Goal: Task Accomplishment & Management: Use online tool/utility

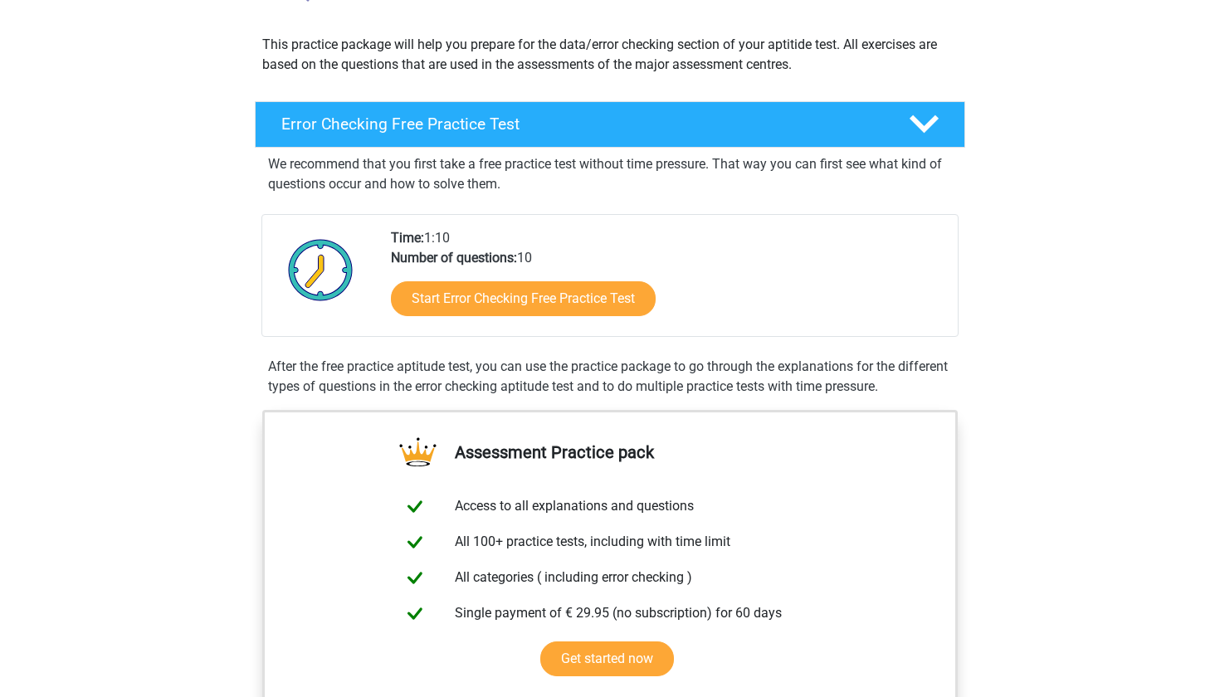
scroll to position [183, 0]
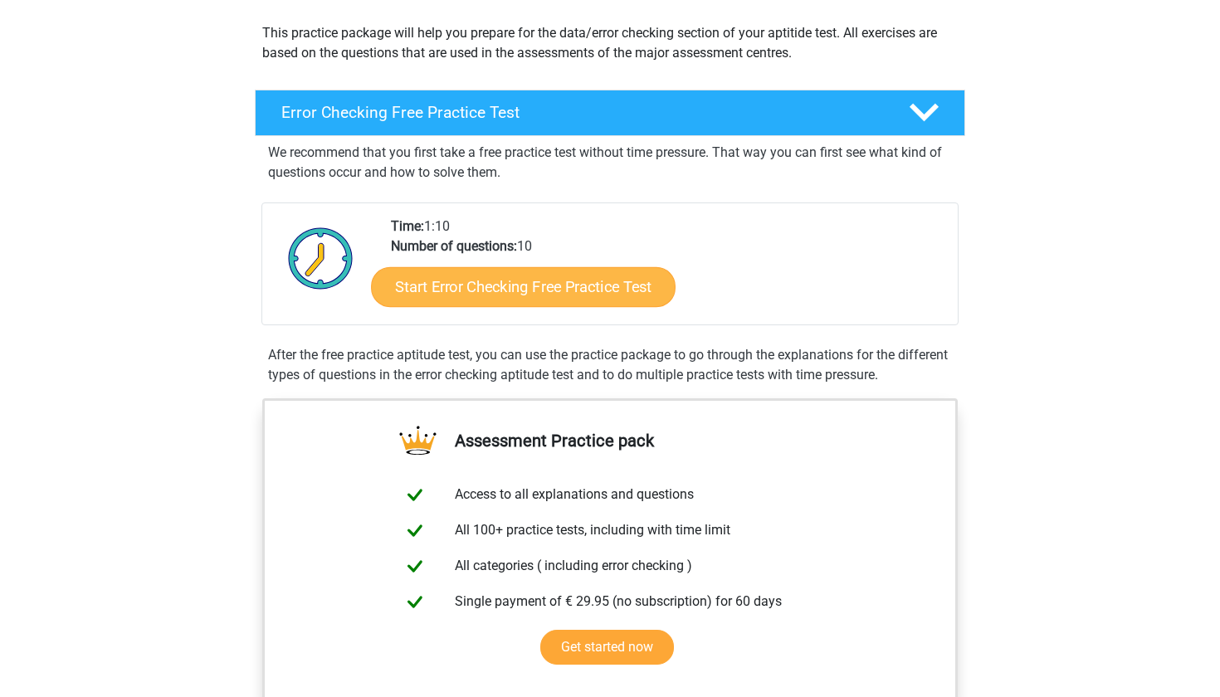
click at [569, 282] on link "Start Error Checking Free Practice Test" at bounding box center [523, 287] width 305 height 40
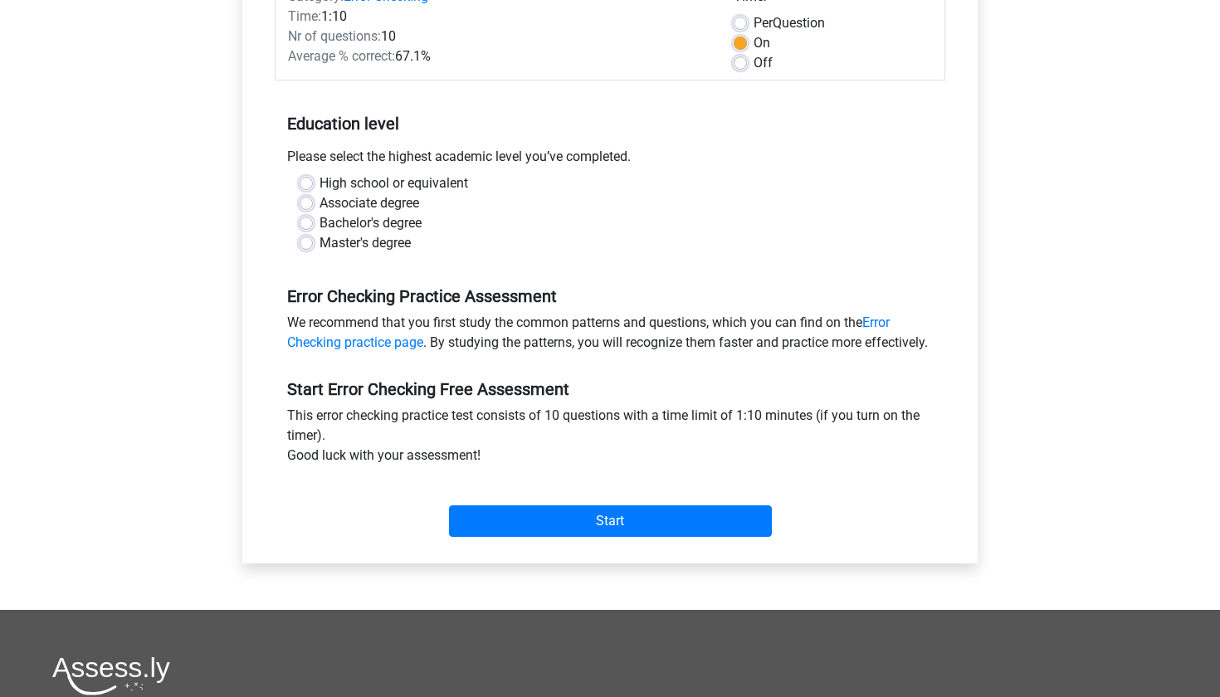
scroll to position [250, 0]
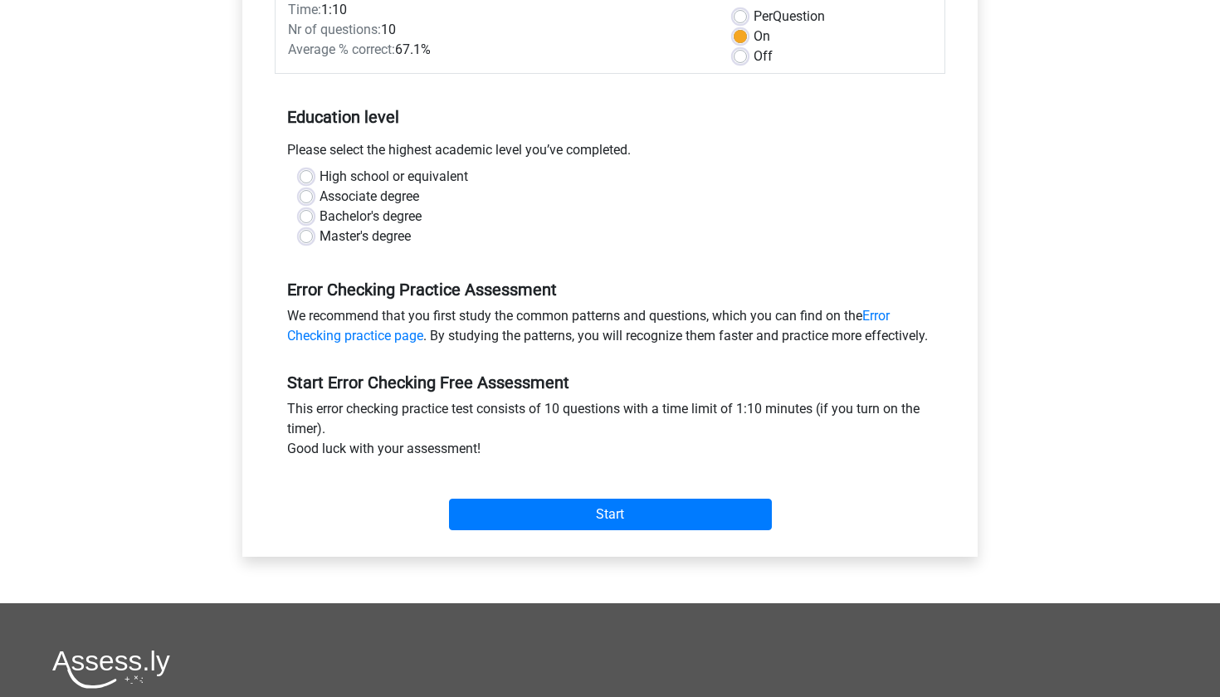
click at [320, 170] on label "High school or equivalent" at bounding box center [394, 177] width 149 height 20
click at [301, 170] on input "High school or equivalent" at bounding box center [306, 175] width 13 height 17
radio input "true"
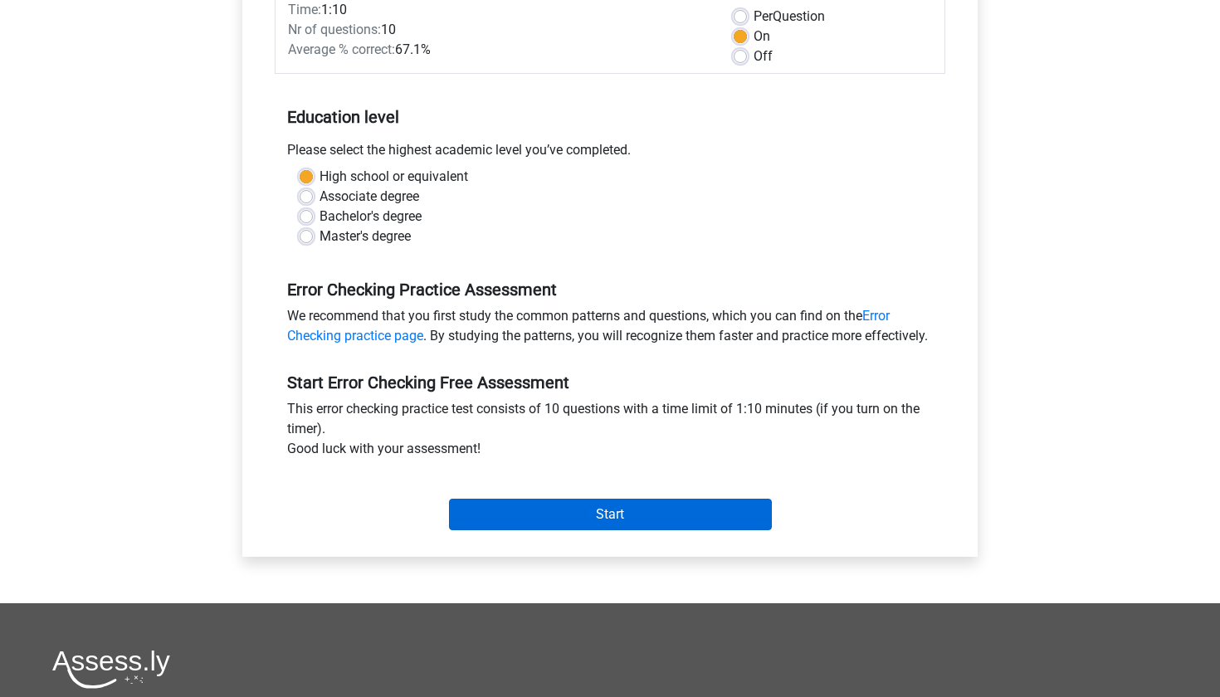
click at [554, 530] on input "Start" at bounding box center [610, 515] width 323 height 32
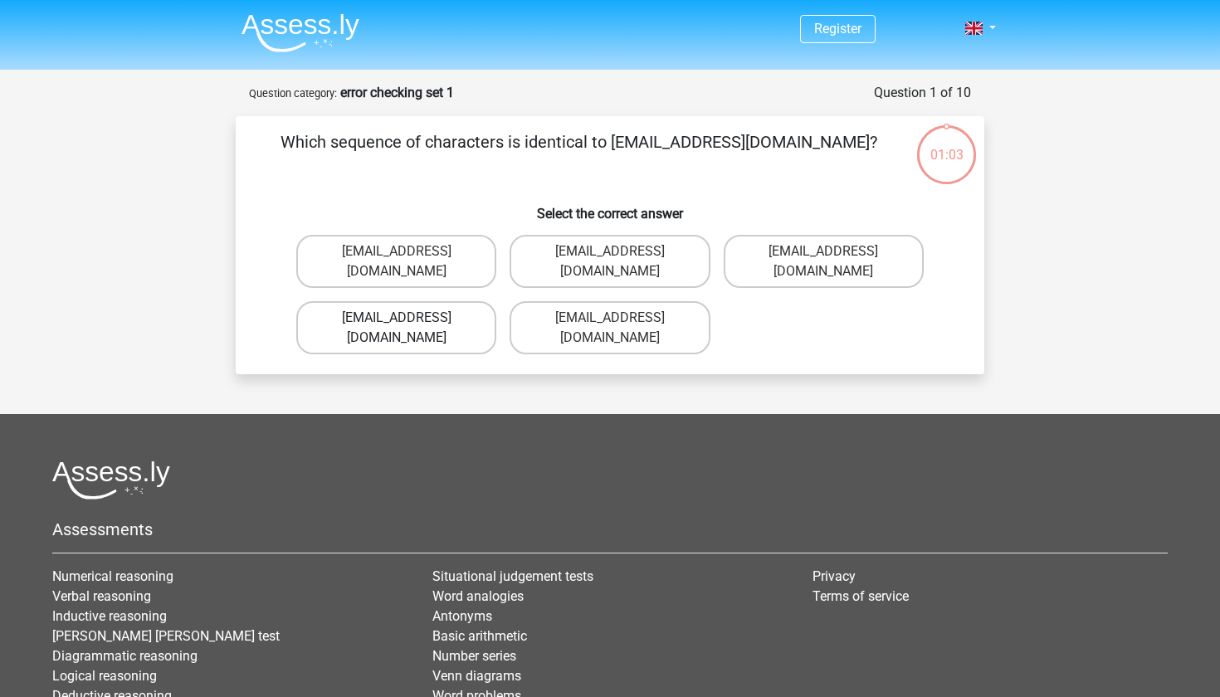
click at [442, 301] on label "[EMAIL_ADDRESS][DOMAIN_NAME]" at bounding box center [396, 327] width 200 height 53
click at [408, 318] on input "[EMAIL_ADDRESS][DOMAIN_NAME]" at bounding box center [402, 323] width 11 height 11
radio input "true"
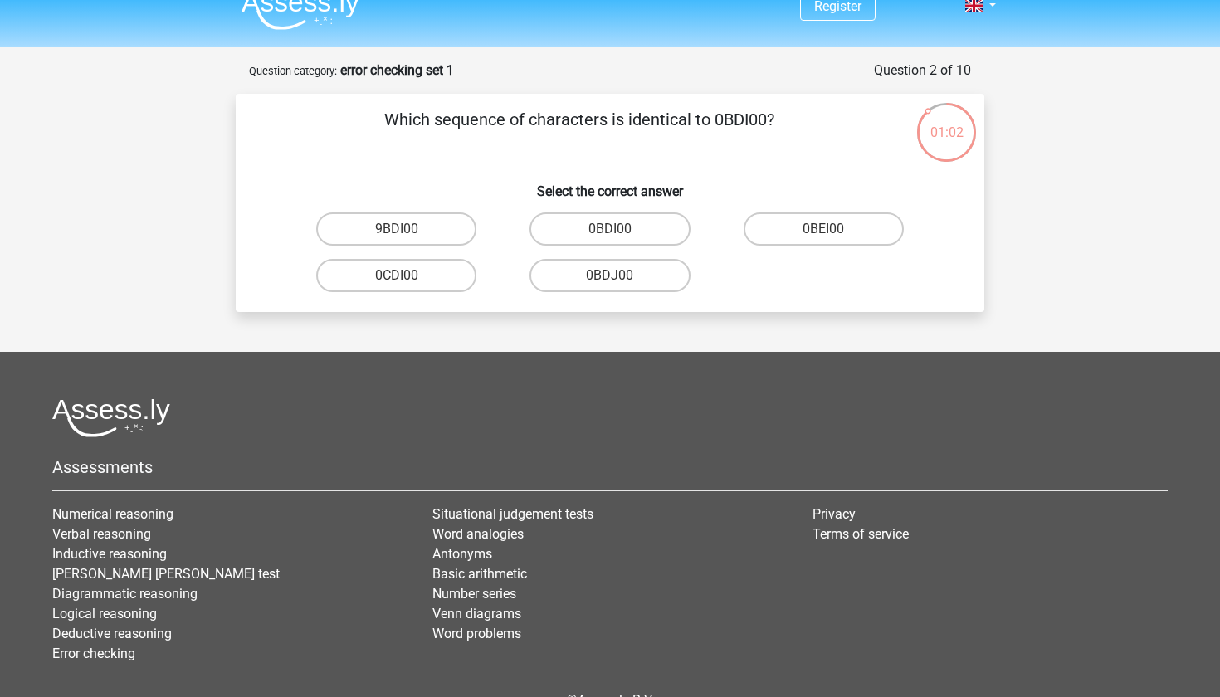
scroll to position [20, 0]
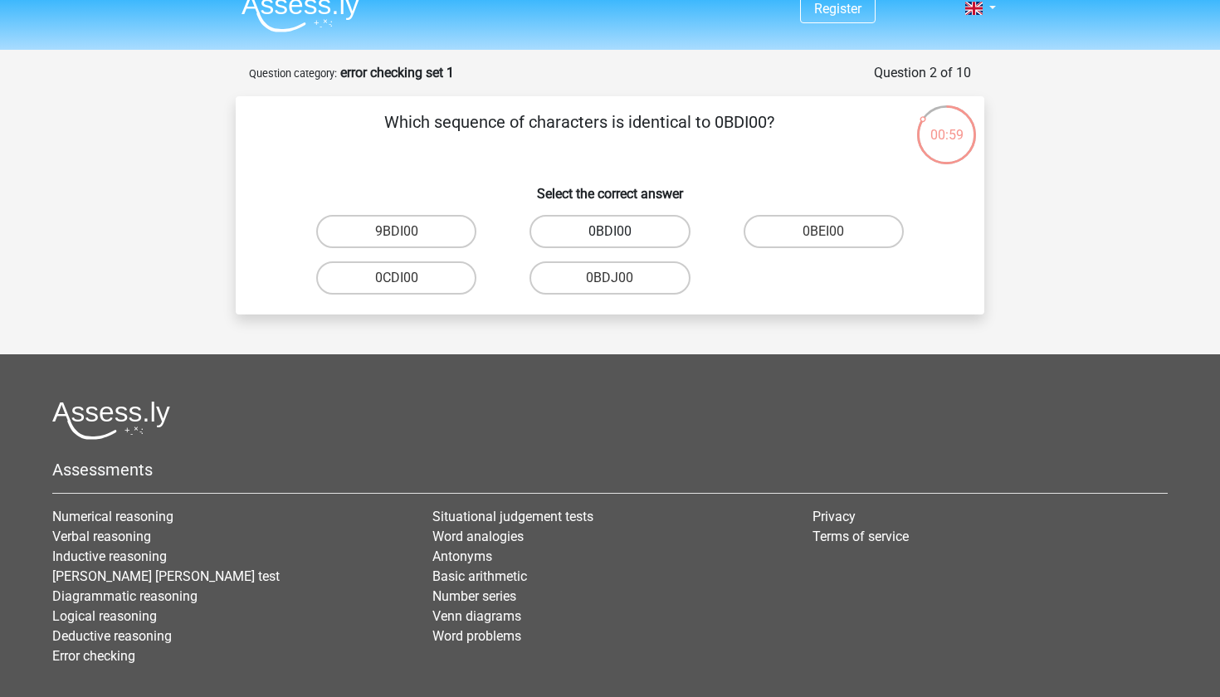
click at [594, 229] on label "0BDI00" at bounding box center [610, 231] width 160 height 33
click at [610, 232] on input "0BDI00" at bounding box center [615, 237] width 11 height 11
radio input "true"
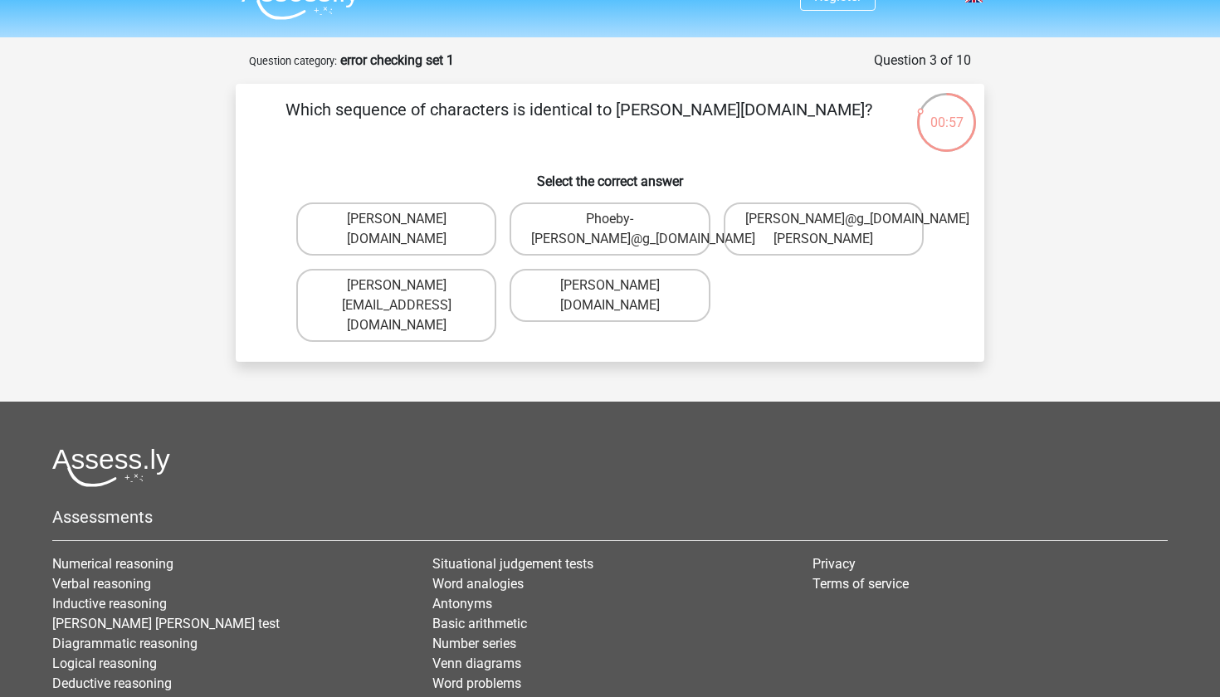
scroll to position [31, 0]
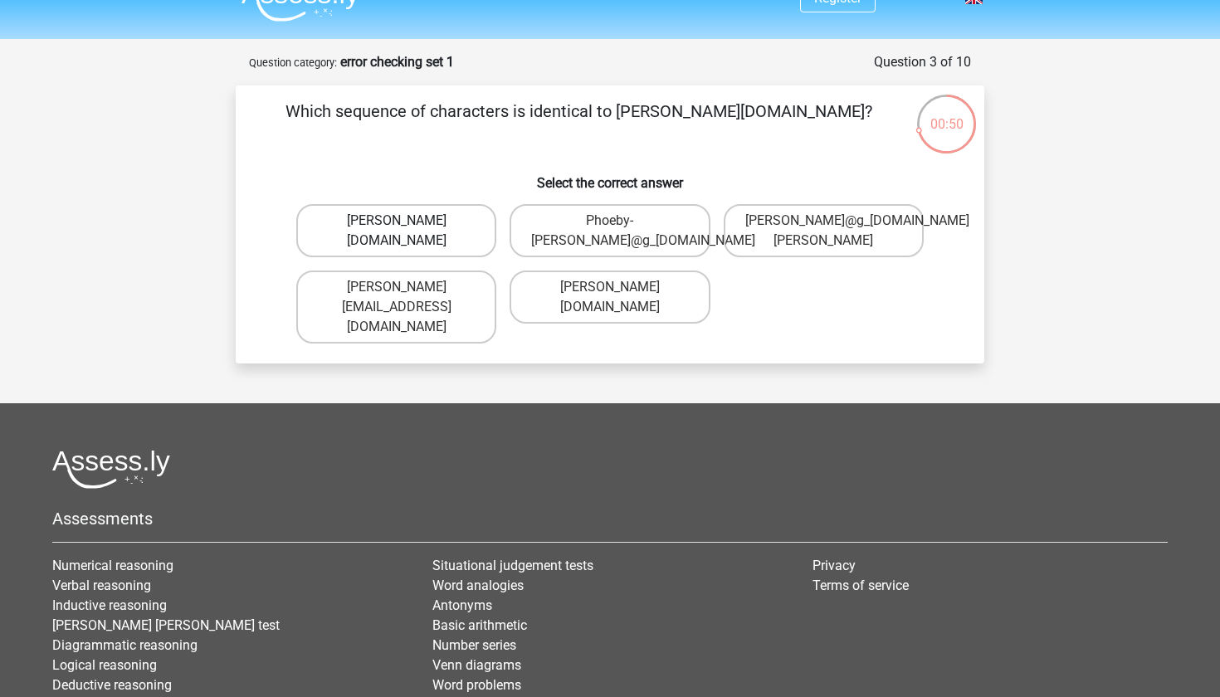
click at [435, 225] on label "Phoebe-Patterson@g_mail.gr" at bounding box center [396, 230] width 200 height 53
click at [408, 225] on input "Phoebe-Patterson@g_mail.gr" at bounding box center [402, 226] width 11 height 11
radio input "true"
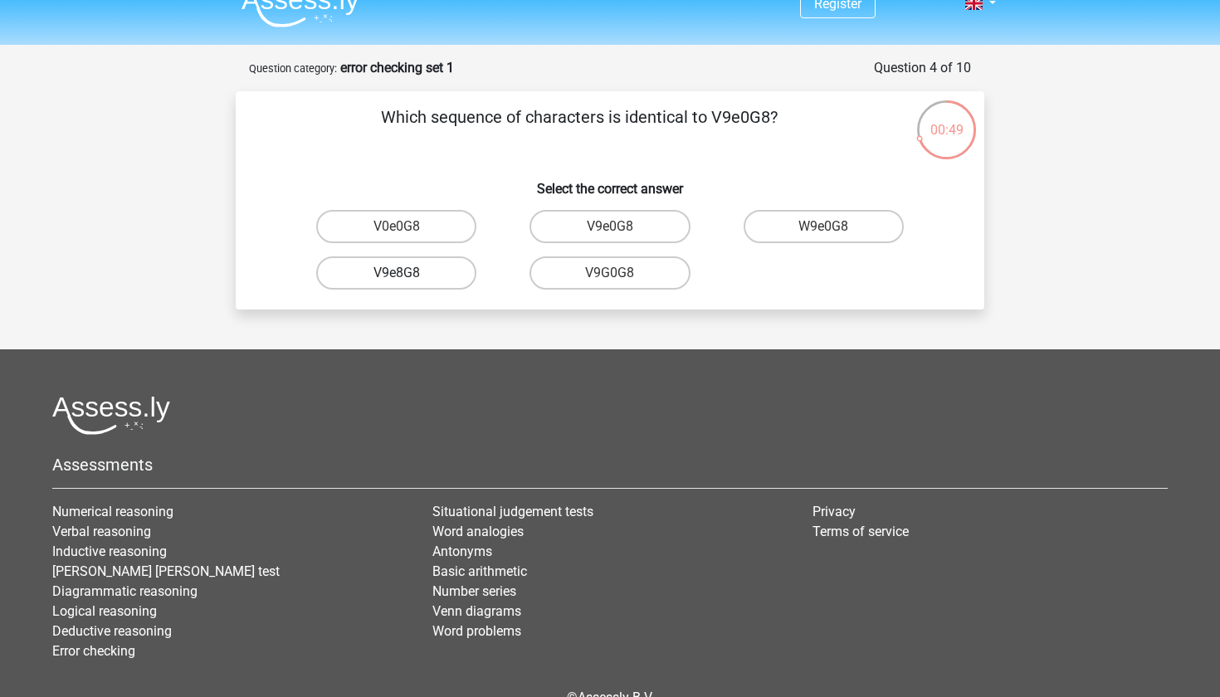
scroll to position [22, 0]
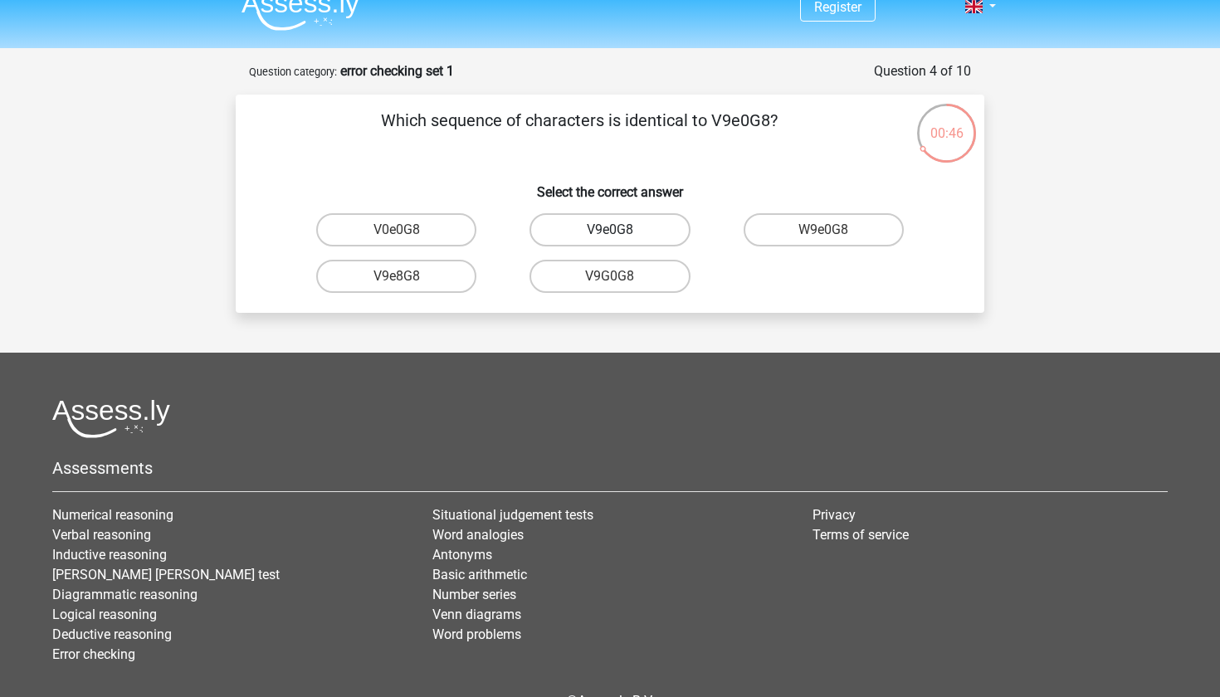
click at [570, 222] on label "V9e0G8" at bounding box center [610, 229] width 160 height 33
click at [610, 230] on input "V9e0G8" at bounding box center [615, 235] width 11 height 11
radio input "true"
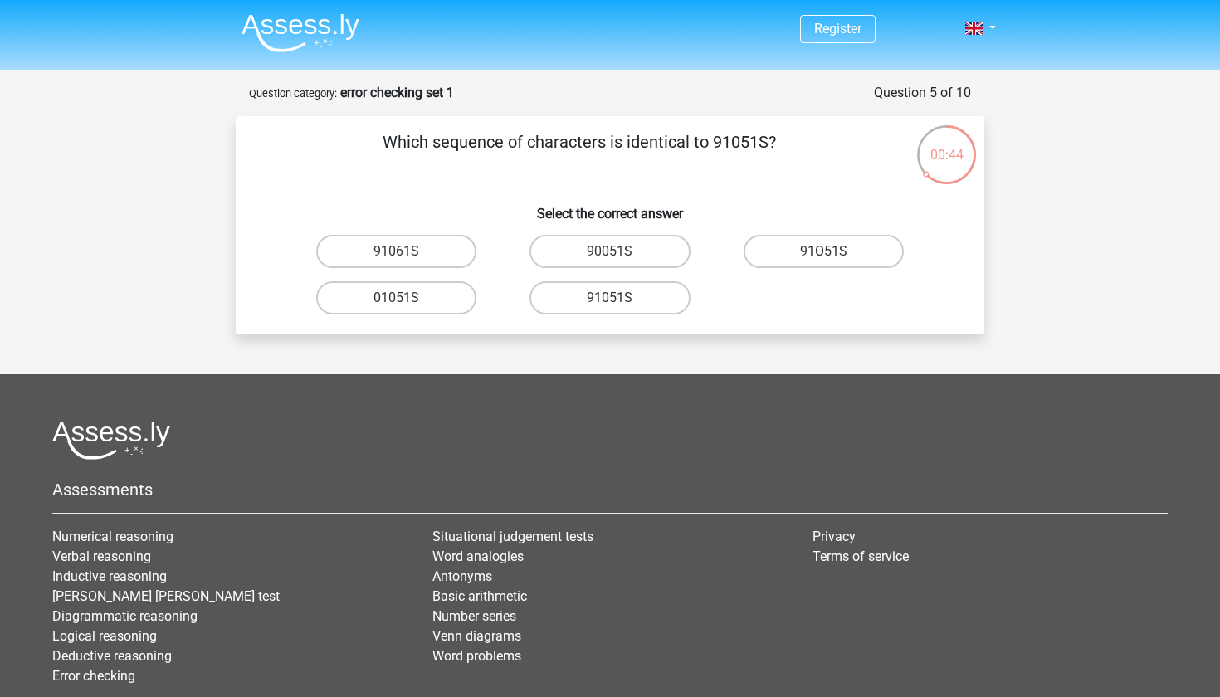
scroll to position [0, 0]
click at [593, 294] on label "91051S" at bounding box center [610, 297] width 160 height 33
click at [610, 298] on input "91051S" at bounding box center [615, 303] width 11 height 11
radio input "true"
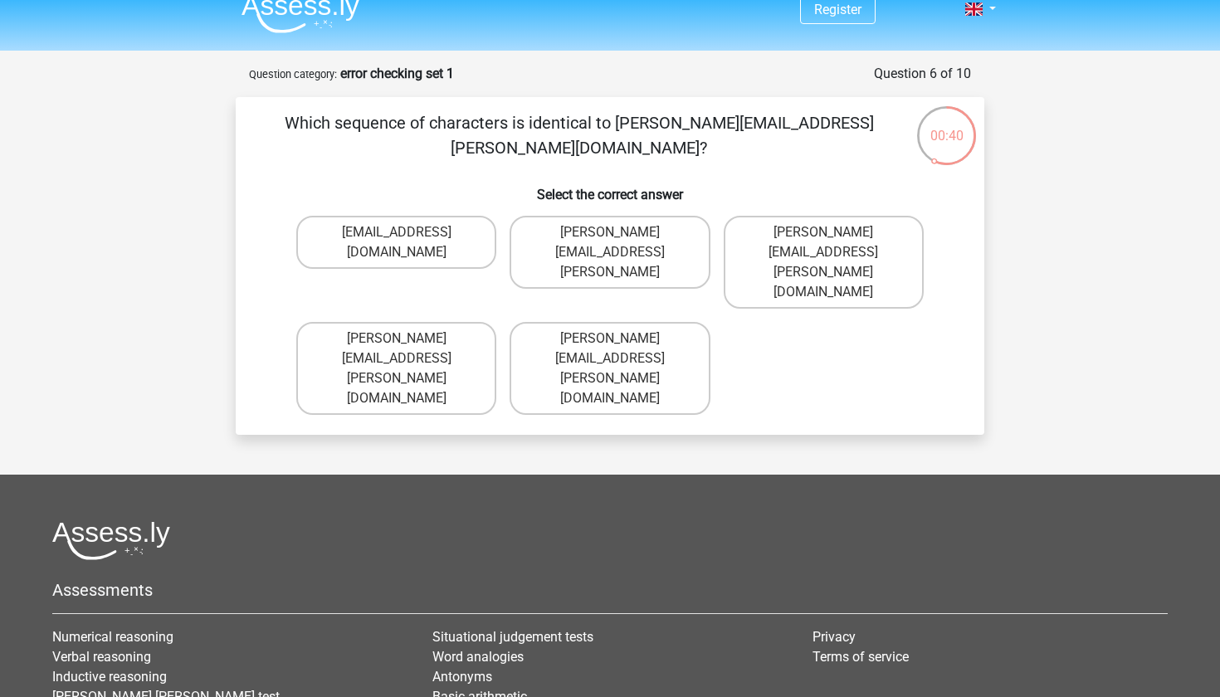
scroll to position [5, 0]
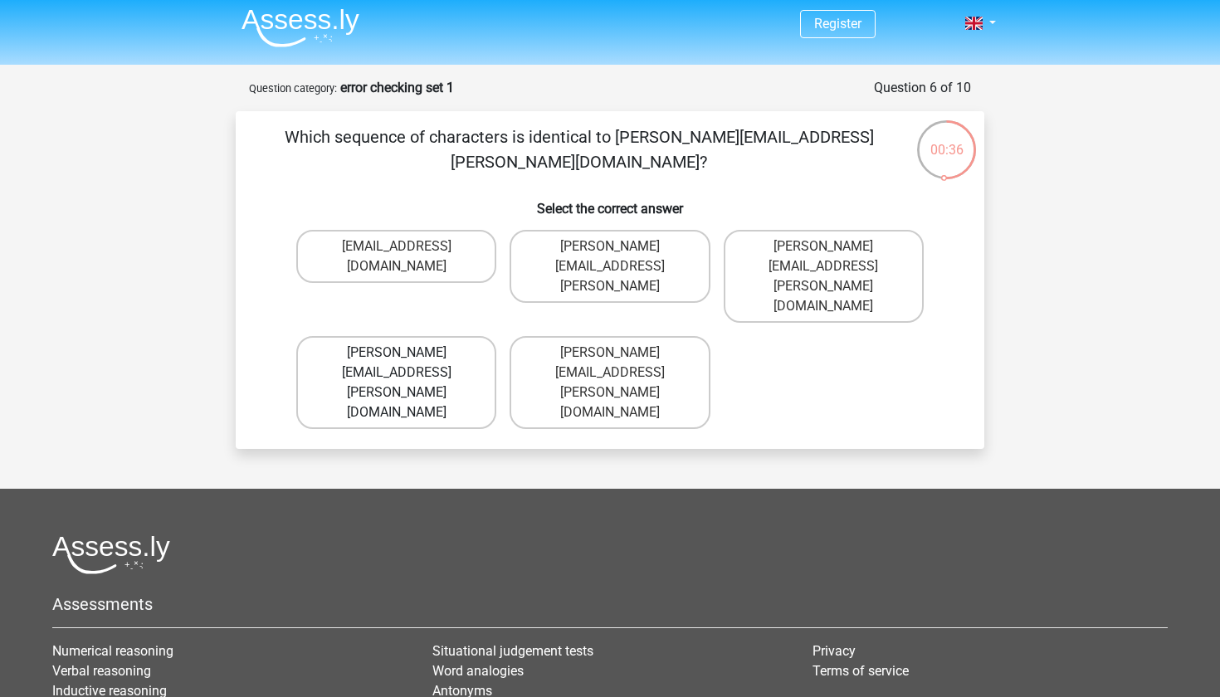
click at [452, 336] on label "Connor.Paterson@mailme.com" at bounding box center [396, 382] width 200 height 93
click at [408, 353] on input "Connor.Paterson@mailme.com" at bounding box center [402, 358] width 11 height 11
radio input "true"
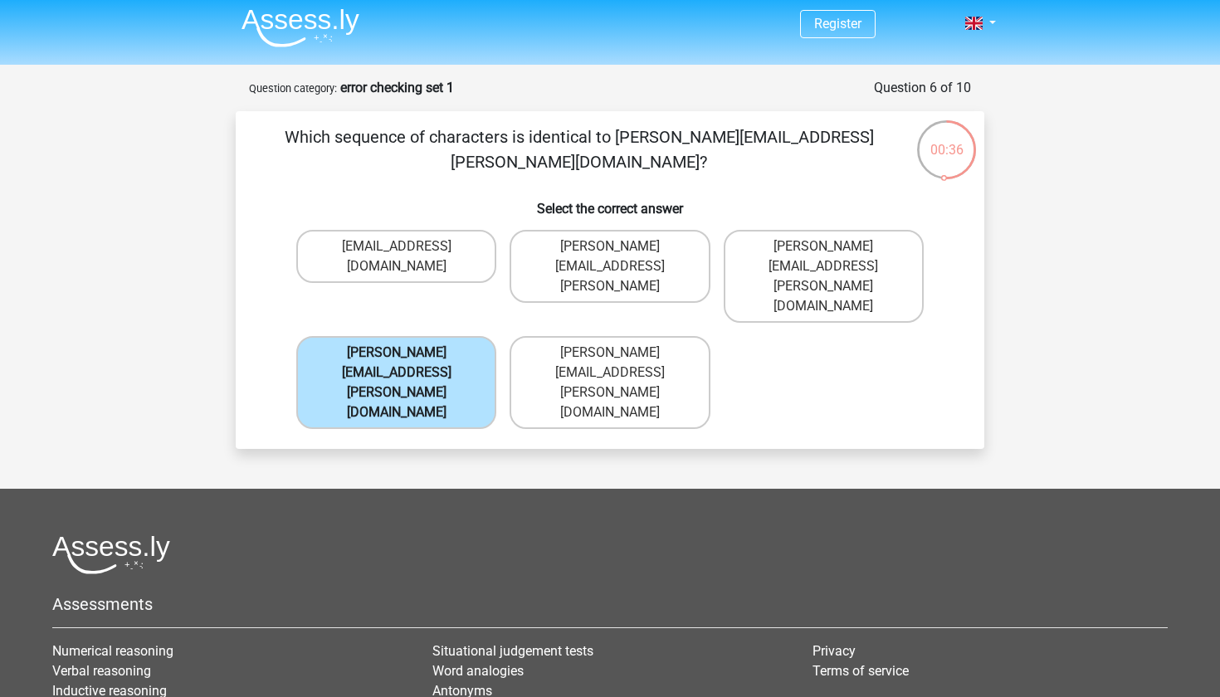
scroll to position [83, 0]
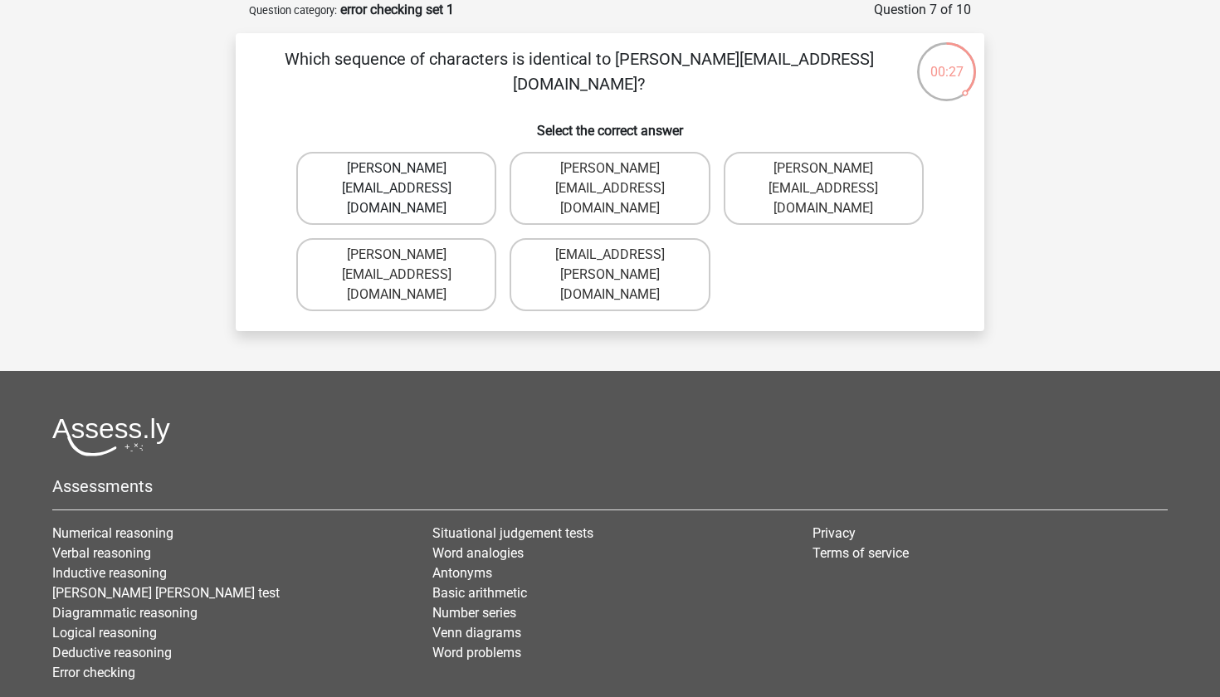
click at [448, 183] on label "Ava-Carroll@mailme.uk.com" at bounding box center [396, 188] width 200 height 73
click at [408, 179] on input "Ava-Carroll@mailme.uk.com" at bounding box center [402, 174] width 11 height 11
radio input "true"
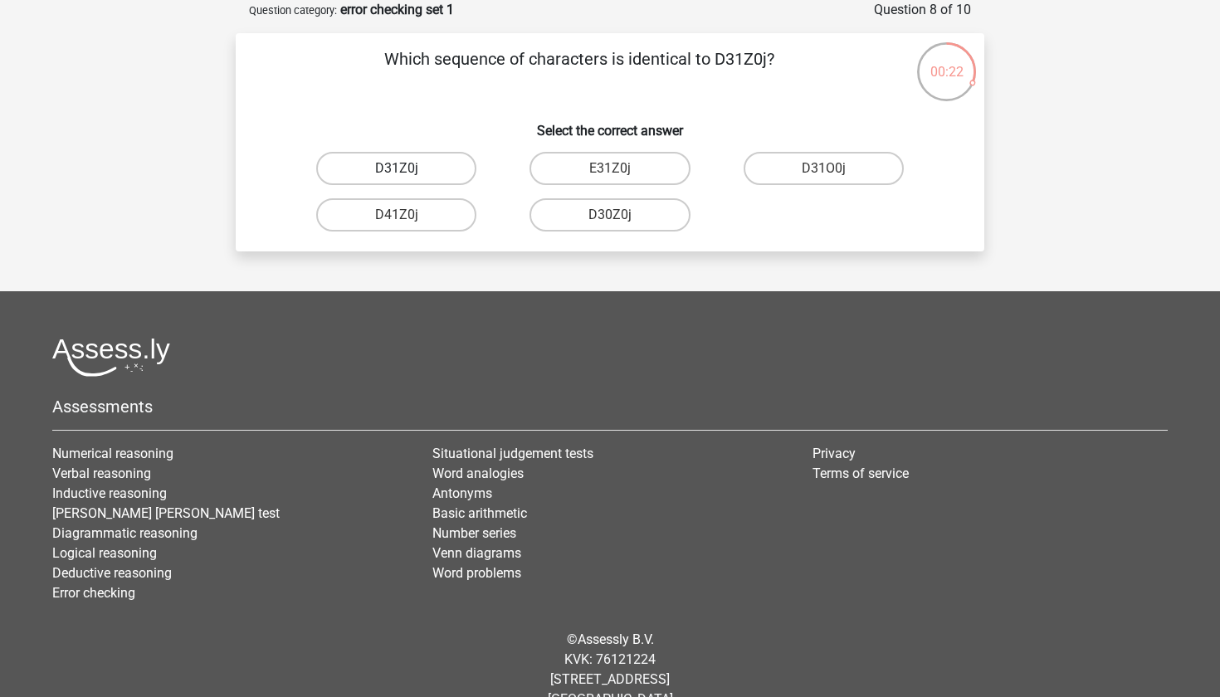
click at [436, 172] on label "D31Z0j" at bounding box center [396, 168] width 160 height 33
click at [408, 172] on input "D31Z0j" at bounding box center [402, 174] width 11 height 11
radio input "true"
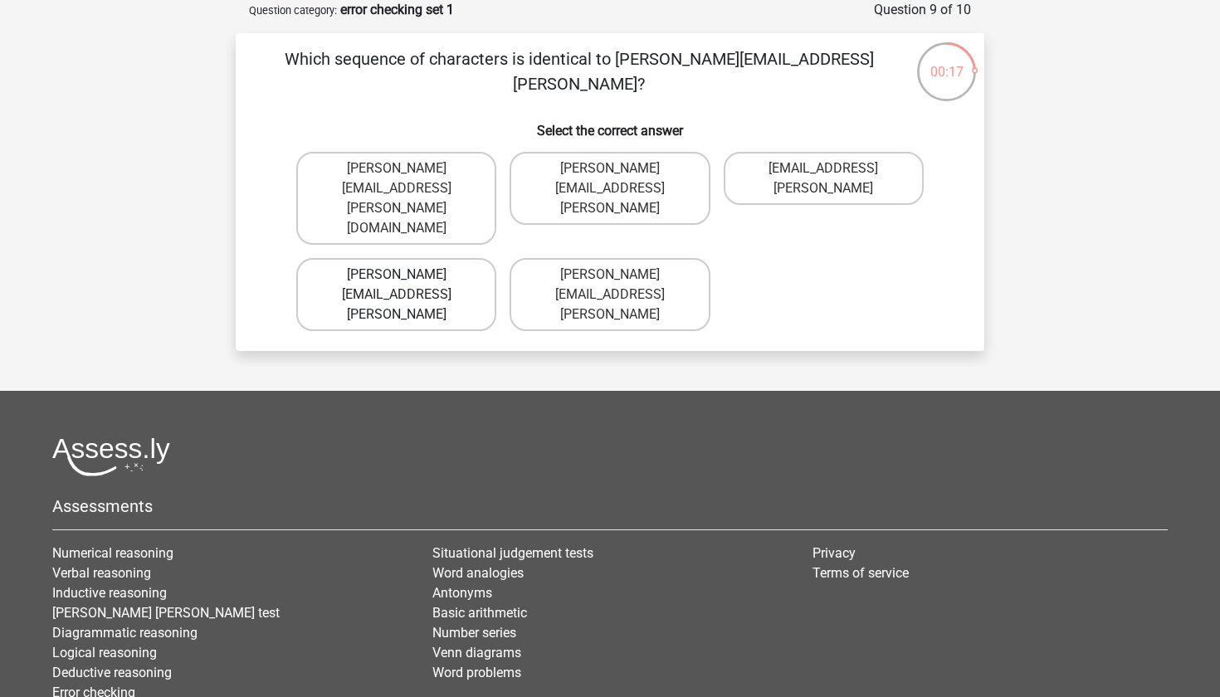
click at [447, 258] on label "Arthur.Bradley@memail.coo" at bounding box center [396, 294] width 200 height 73
click at [408, 275] on input "Arthur.Bradley@memail.coo" at bounding box center [402, 280] width 11 height 11
radio input "true"
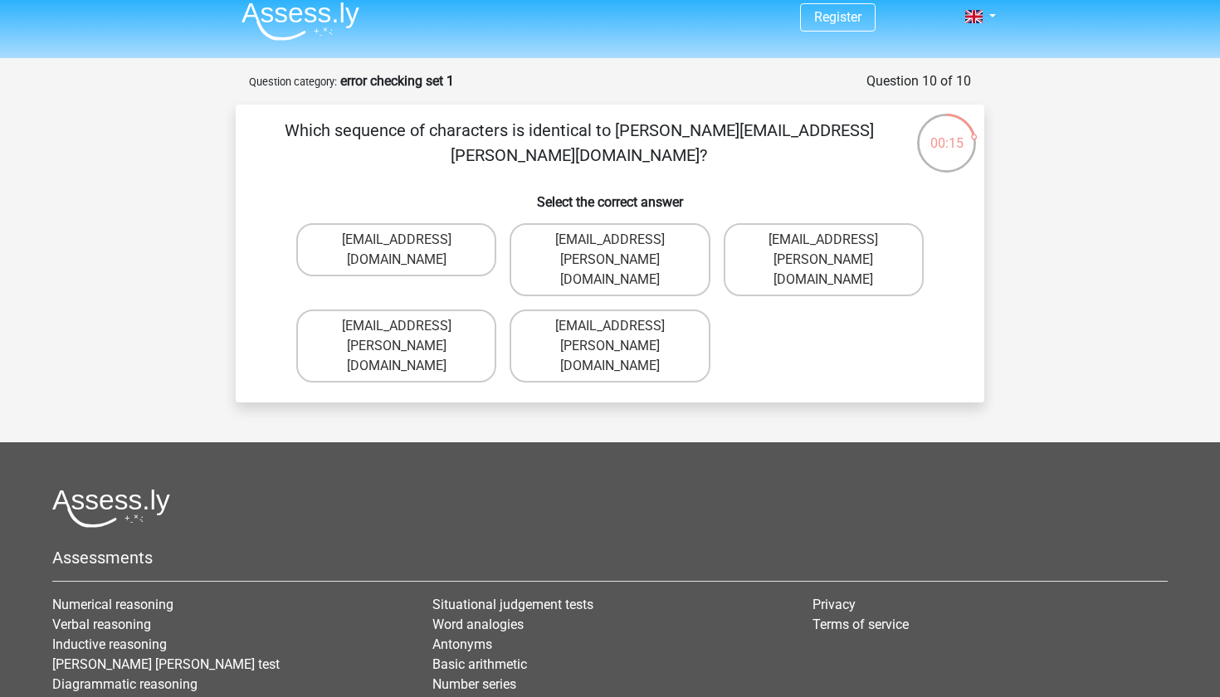
scroll to position [19, 0]
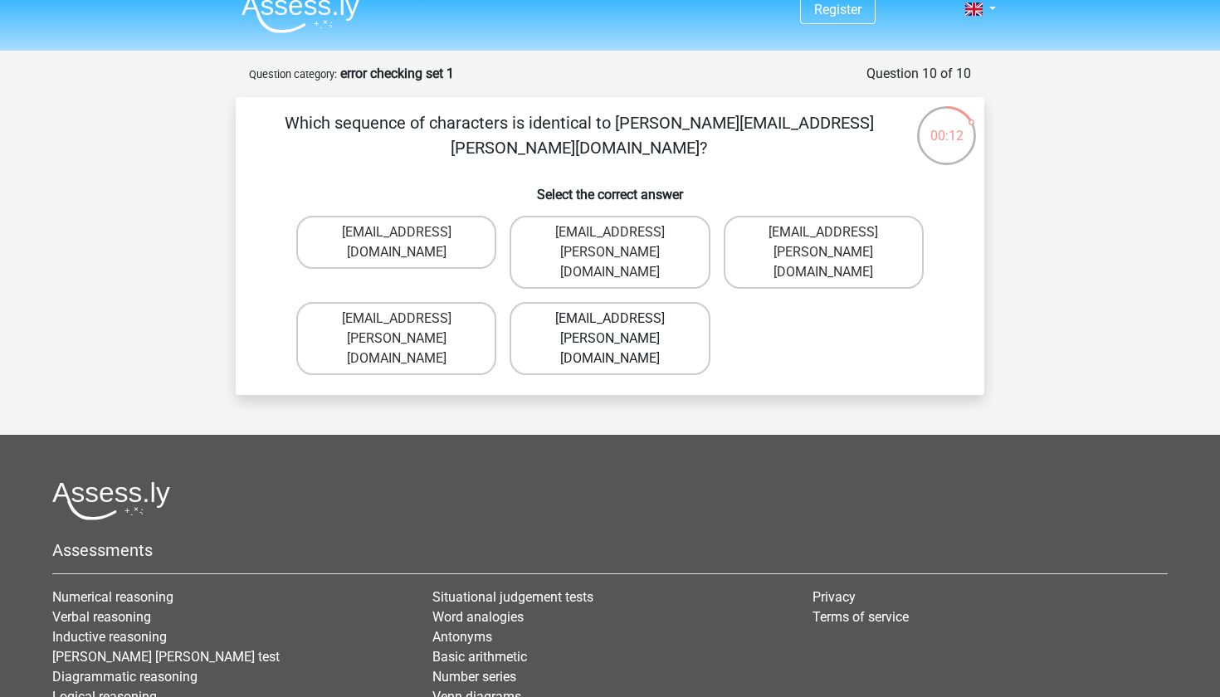
click at [544, 302] on label "Theo+Sadler@Gmail.uk.com" at bounding box center [610, 338] width 200 height 73
click at [610, 319] on input "Theo+Sadler@Gmail.uk.com" at bounding box center [615, 324] width 11 height 11
radio input "true"
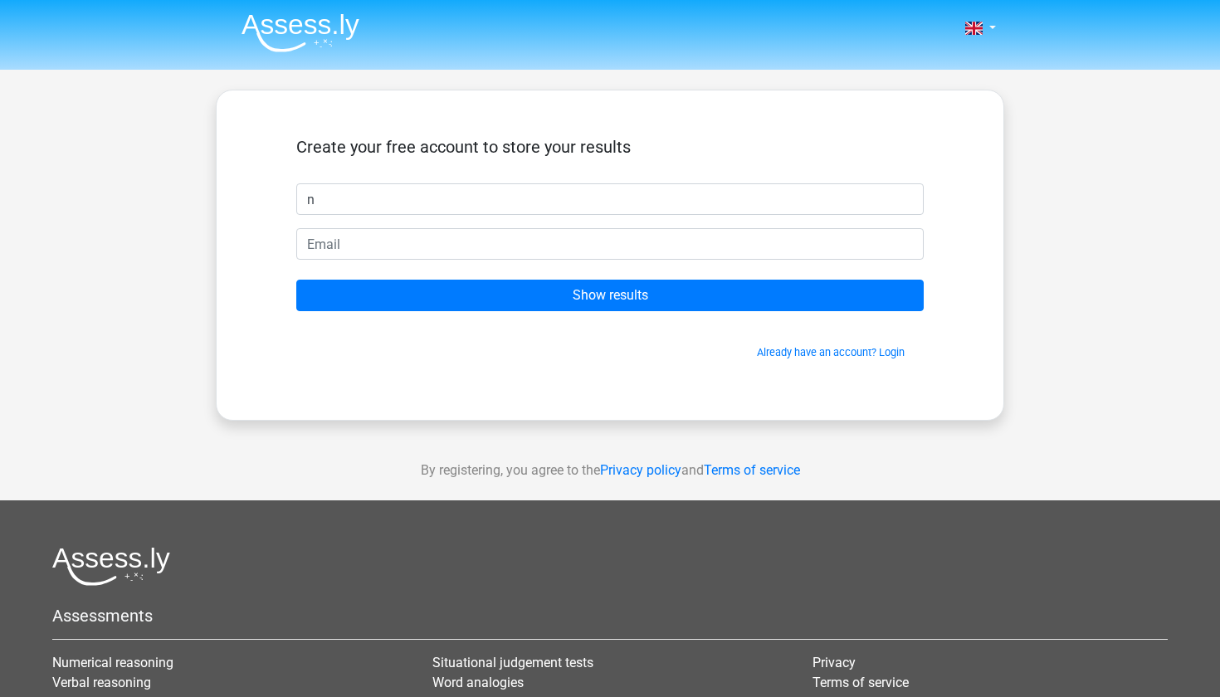
type input "n"
